Goal: Navigation & Orientation: Find specific page/section

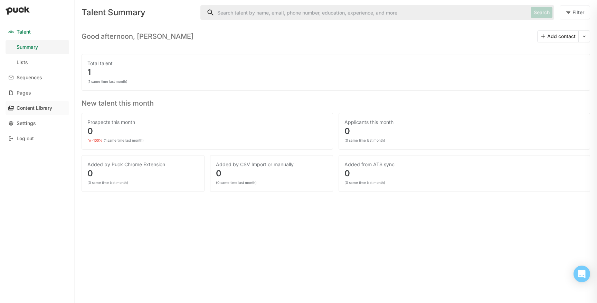
click at [30, 107] on div "Content Library" at bounding box center [35, 108] width 36 height 6
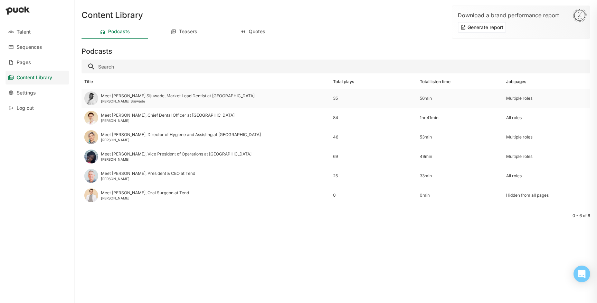
click at [127, 96] on div "Meet [PERSON_NAME] Sijuwade, Market Lead Dentist at [GEOGRAPHIC_DATA]" at bounding box center [178, 95] width 154 height 5
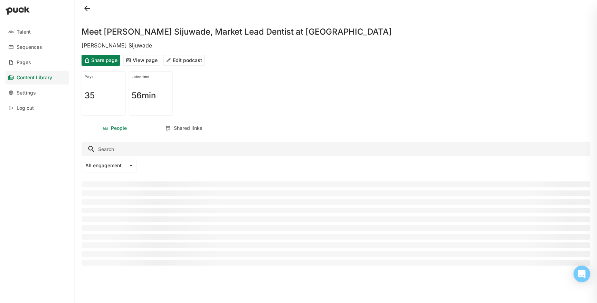
click at [151, 60] on button "View page" at bounding box center [141, 60] width 37 height 11
